Goal: Check status

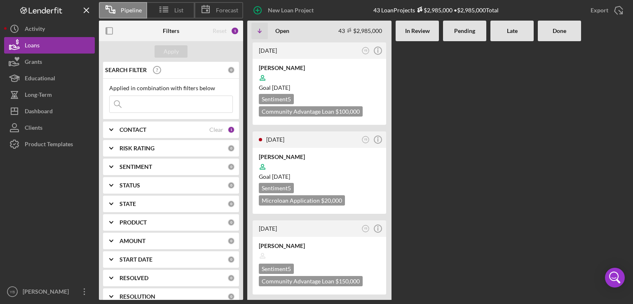
scroll to position [396, 0]
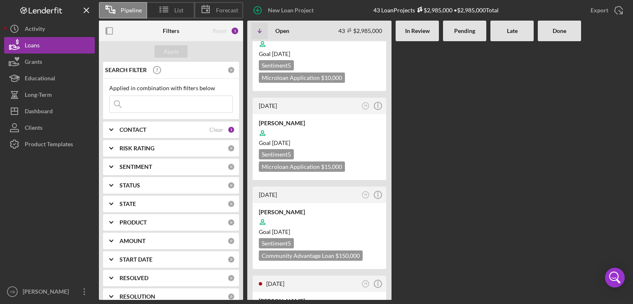
click at [508, 126] on div "[DATE] YB Icon/Info [PERSON_NAME] Goal [DATE] Sentiment 5 Community Advantage L…" at bounding box center [438, 170] width 382 height 259
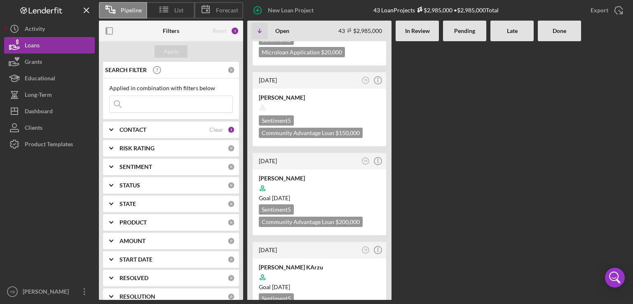
scroll to position [165, 0]
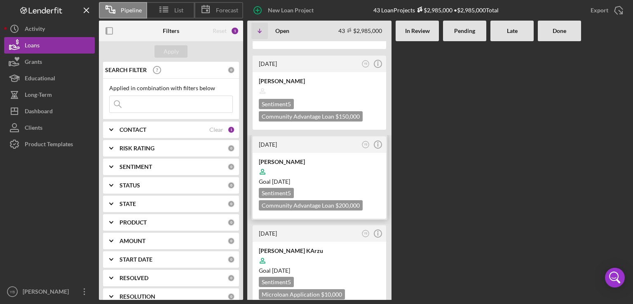
click at [353, 169] on div at bounding box center [319, 172] width 121 height 16
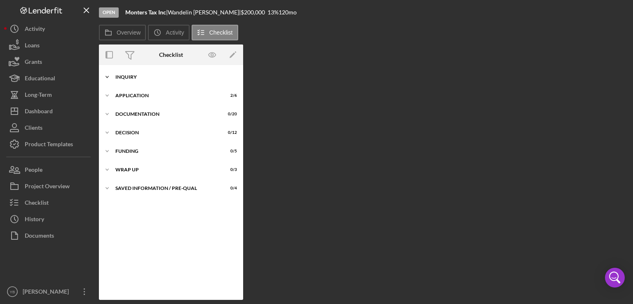
click at [129, 79] on div "Inquiry" at bounding box center [174, 77] width 118 height 5
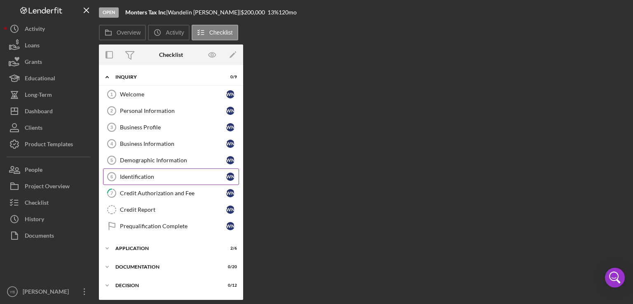
click at [139, 175] on div "Identification" at bounding box center [173, 177] width 106 height 7
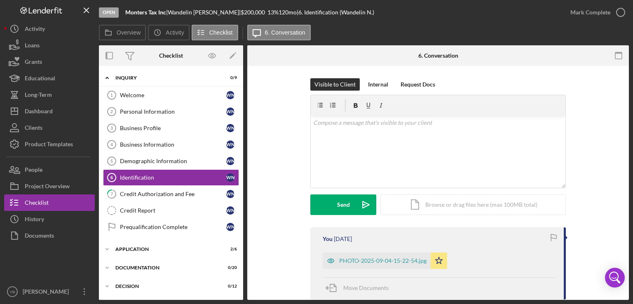
click at [630, 198] on div "Open Monters Tax Inc | [PERSON_NAME] | $200,000 $200,000 13 % 120 mo | 6. Ident…" at bounding box center [316, 152] width 633 height 304
click at [407, 262] on div "PHOTO-2025-09-04-15-22-54.jpg" at bounding box center [382, 261] width 87 height 7
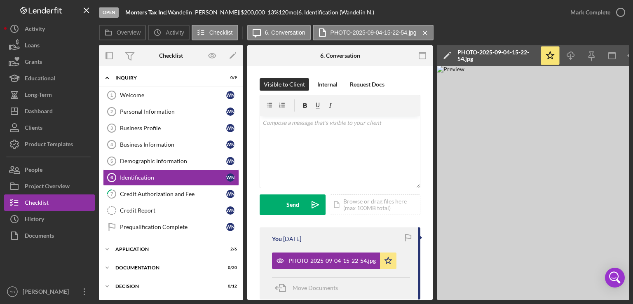
click at [431, 211] on div "Identification 6 Identification Visible to Client Internal Request Docs v Color…" at bounding box center [340, 183] width 186 height 234
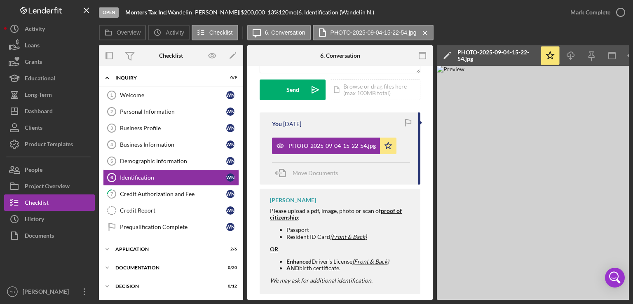
scroll to position [115, 0]
click at [134, 247] on div "Application" at bounding box center [174, 249] width 118 height 5
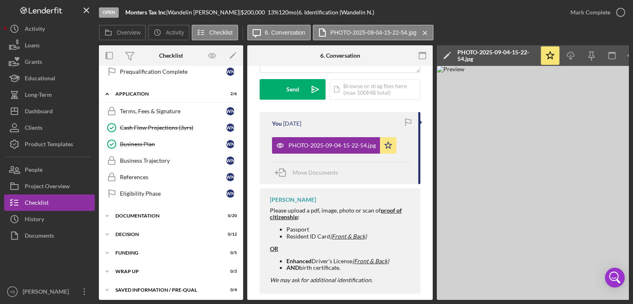
scroll to position [158, 0]
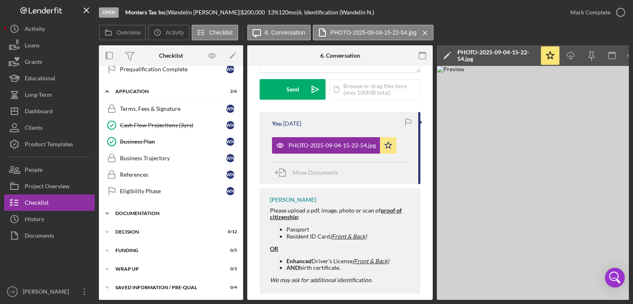
click at [152, 211] on div "Documentation" at bounding box center [174, 213] width 118 height 5
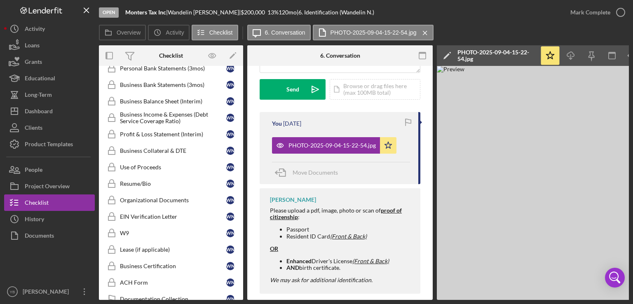
scroll to position [402, 0]
